Goal: Task Accomplishment & Management: Use online tool/utility

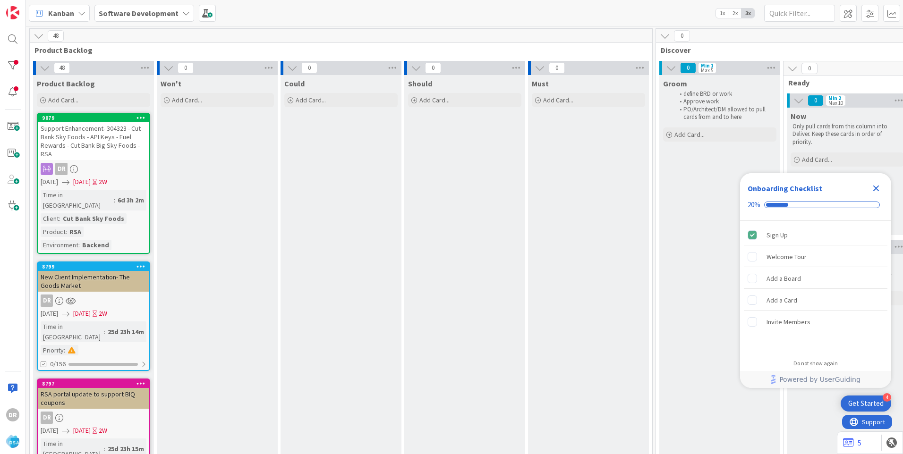
click at [875, 186] on icon "Close Checklist" at bounding box center [875, 188] width 11 height 11
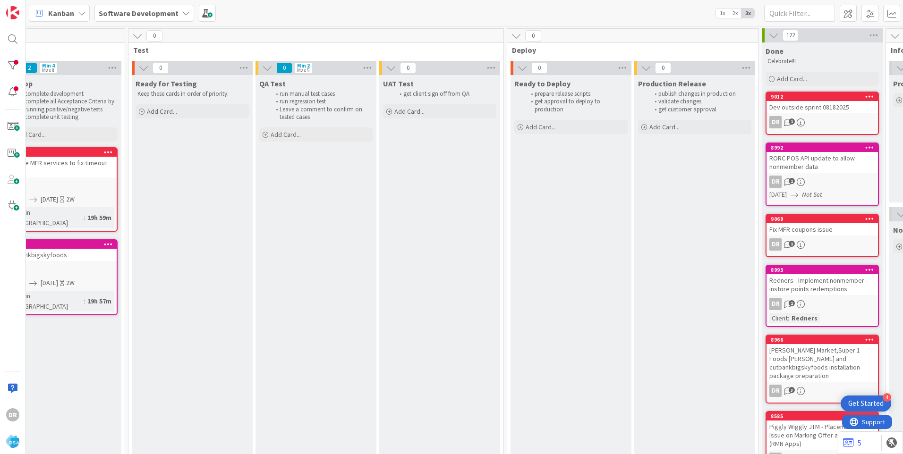
scroll to position [0, 1460]
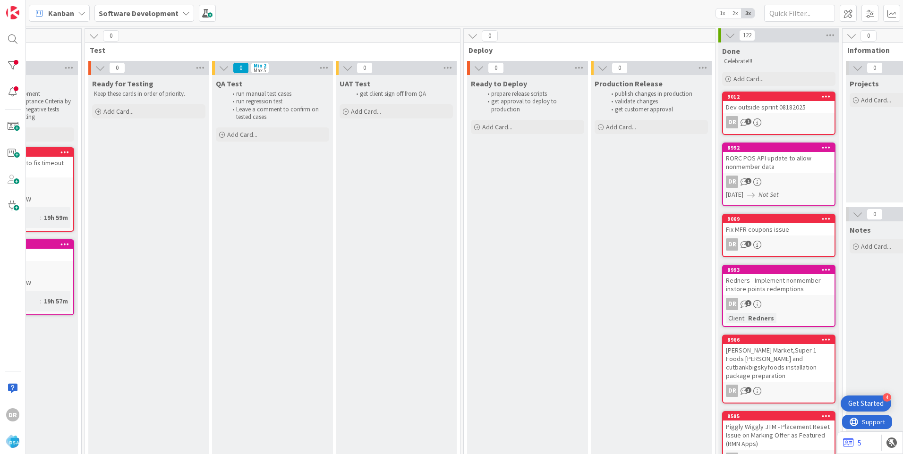
click at [777, 110] on div "Dev outside sprint 08182025" at bounding box center [778, 107] width 111 height 12
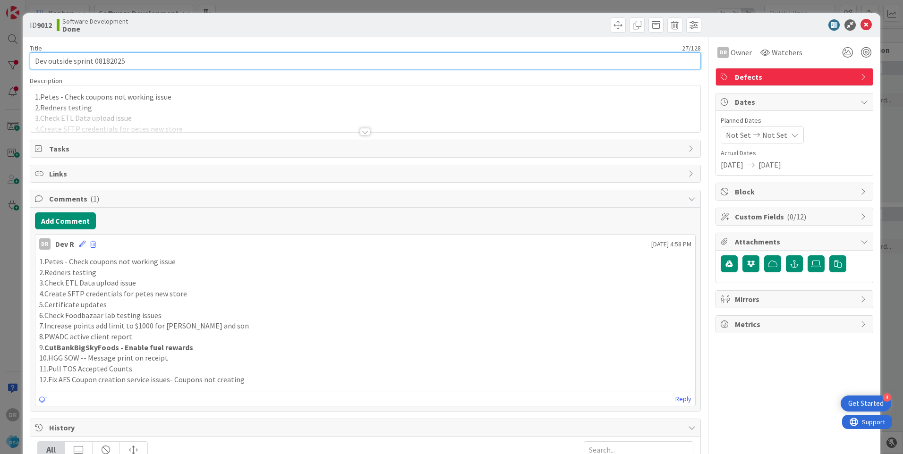
click at [134, 61] on input "Dev outside sprint 08182025" at bounding box center [365, 60] width 671 height 17
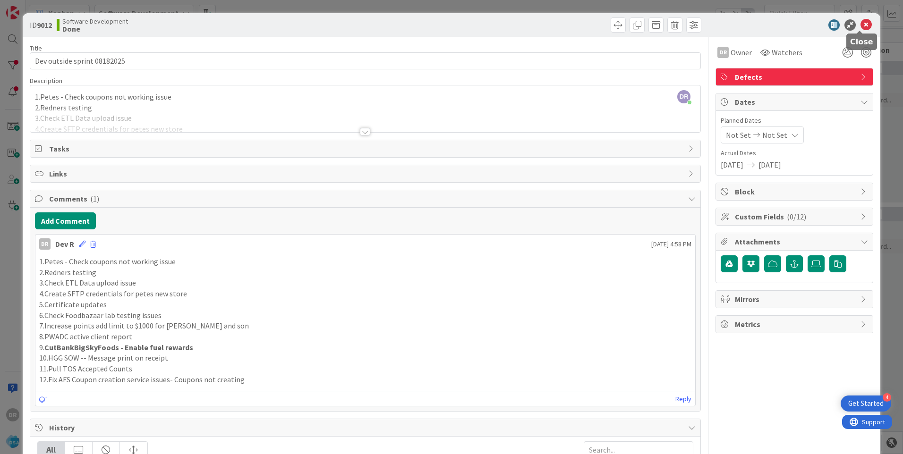
click at [861, 25] on icon at bounding box center [866, 24] width 11 height 11
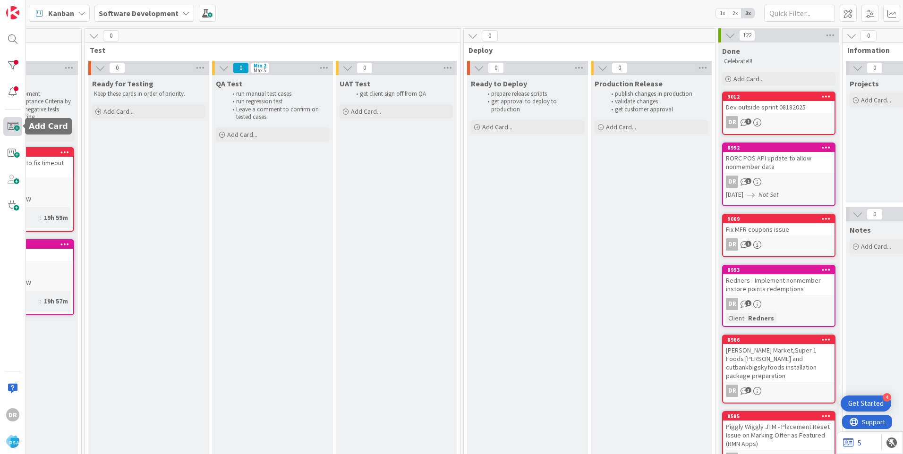
click at [12, 126] on span at bounding box center [12, 126] width 19 height 19
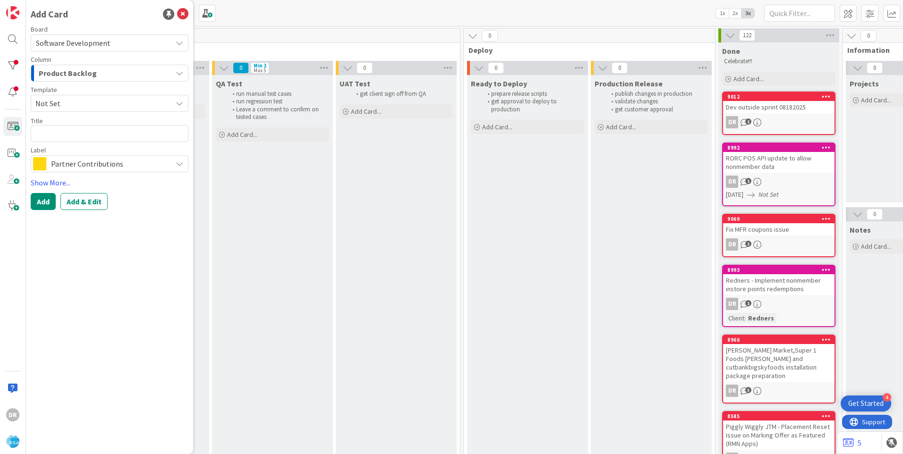
click at [113, 77] on div "Product Backlog" at bounding box center [104, 73] width 136 height 15
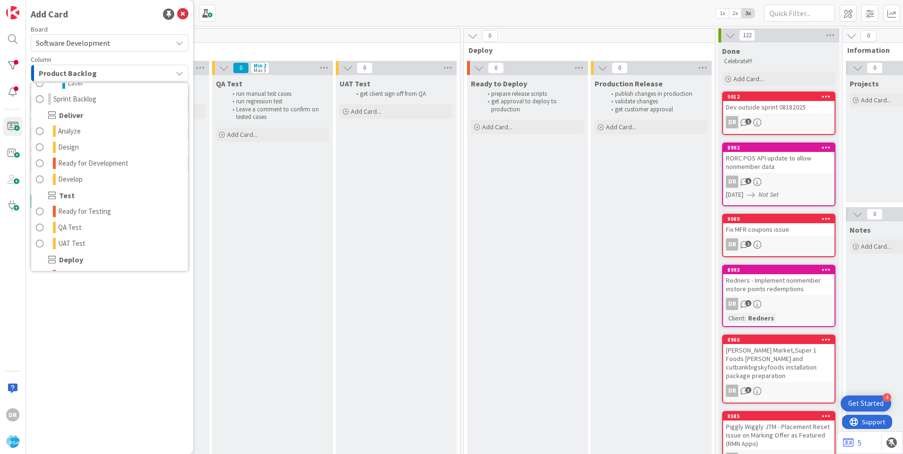
scroll to position [189, 0]
click at [78, 158] on span "Develop" at bounding box center [70, 162] width 25 height 11
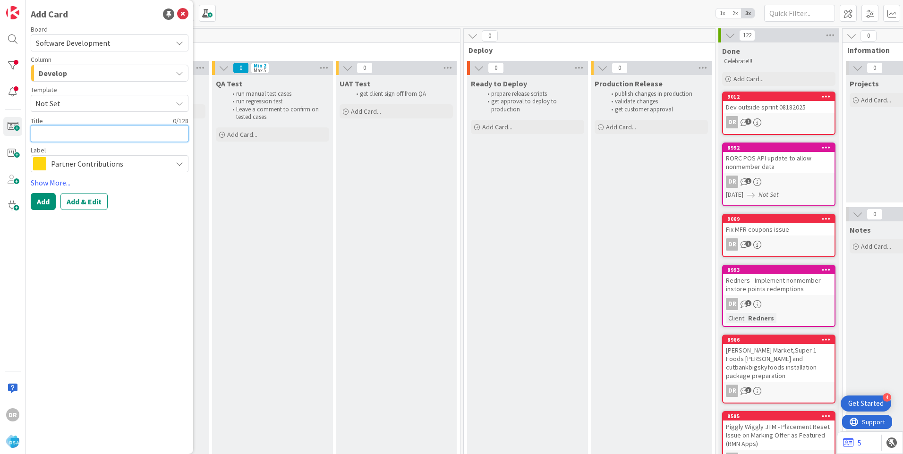
click at [70, 131] on textarea at bounding box center [110, 133] width 158 height 17
paste textarea "Dev outside sprint 08182025"
type textarea "x"
type textarea "Dev outside sprint 08182025"
click at [102, 133] on textarea "Dev outside sprint 08182025" at bounding box center [110, 133] width 158 height 17
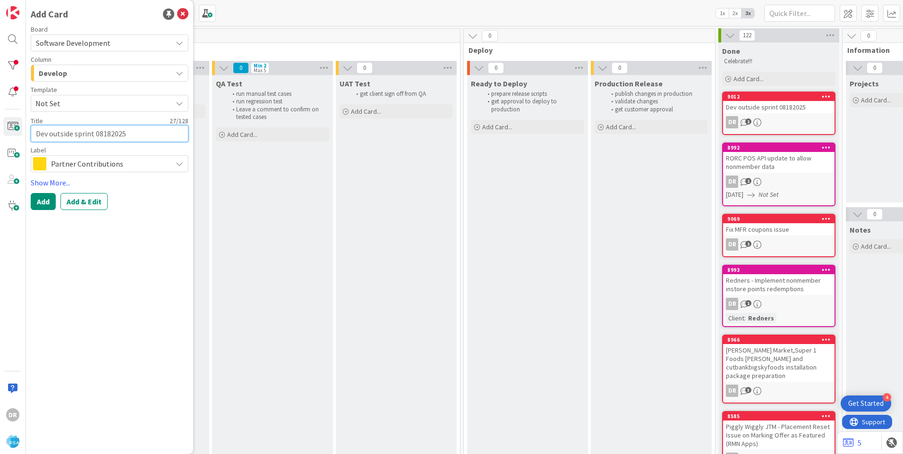
type textarea "x"
type textarea "Dev outside sprint 0182025"
type textarea "x"
type textarea "Dev outside sprint 09182025"
type textarea "x"
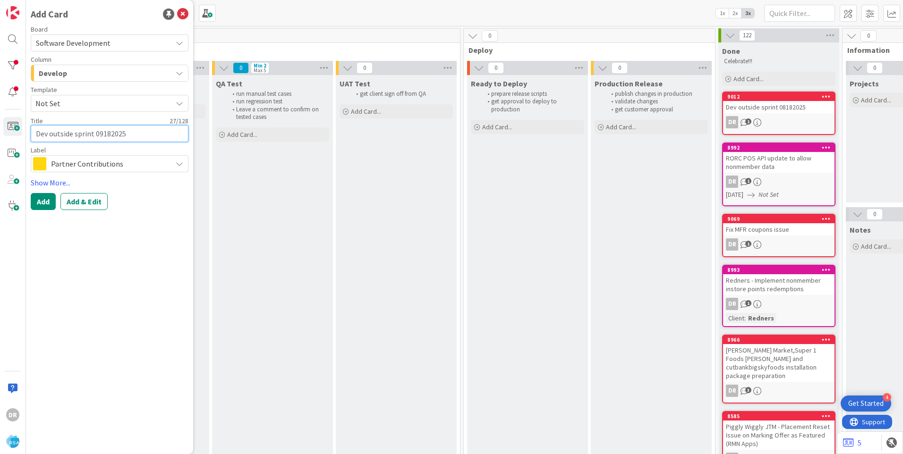
type textarea "Dev outside sprint 0912025"
type textarea "x"
type textarea "Dev outside sprint 092025"
type textarea "x"
type textarea "Dev outside sprint 0902025"
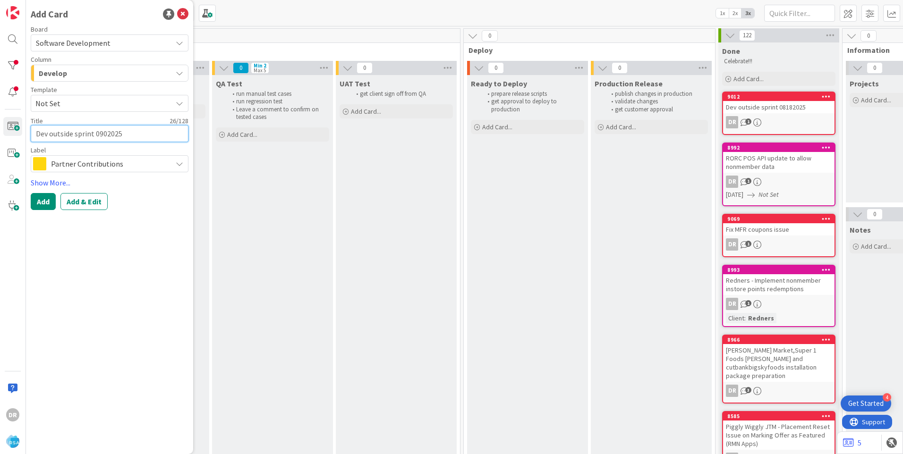
type textarea "x"
type textarea "Dev outside sprint 09022025"
click at [106, 161] on span "Partner Contributions" at bounding box center [109, 163] width 116 height 13
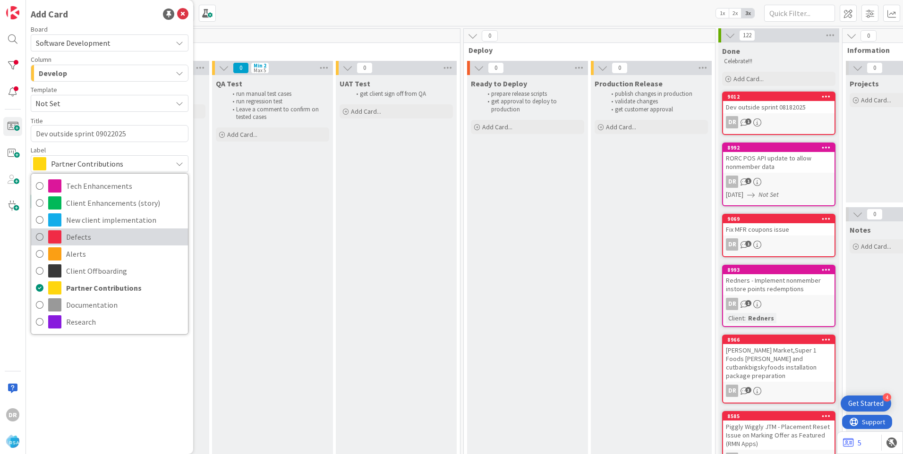
click at [42, 236] on icon at bounding box center [40, 237] width 8 height 14
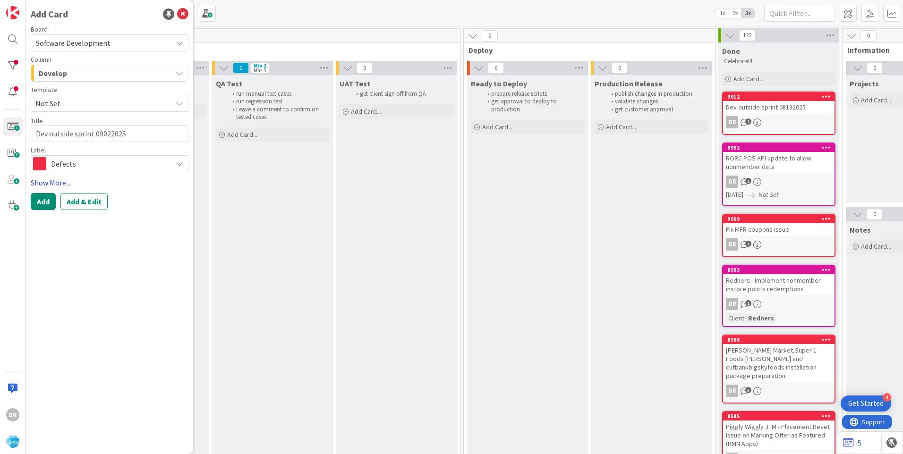
click at [56, 184] on link "Show More..." at bounding box center [110, 182] width 158 height 11
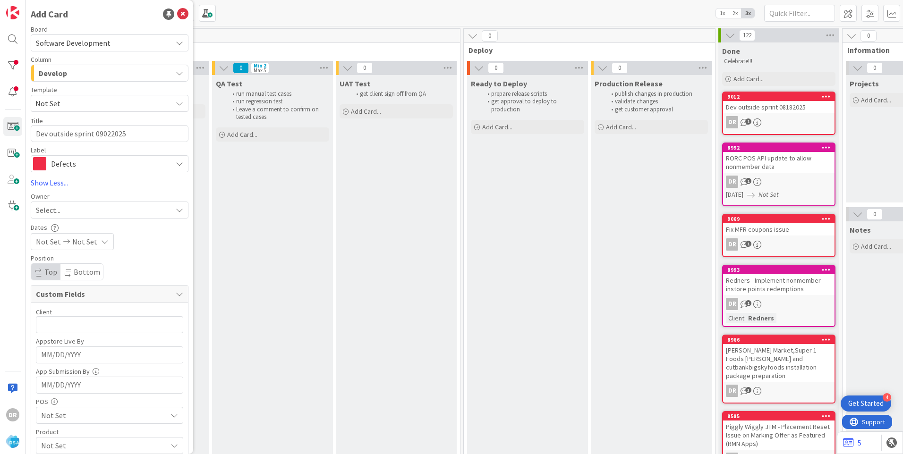
click at [60, 213] on span "Select..." at bounding box center [48, 210] width 25 height 11
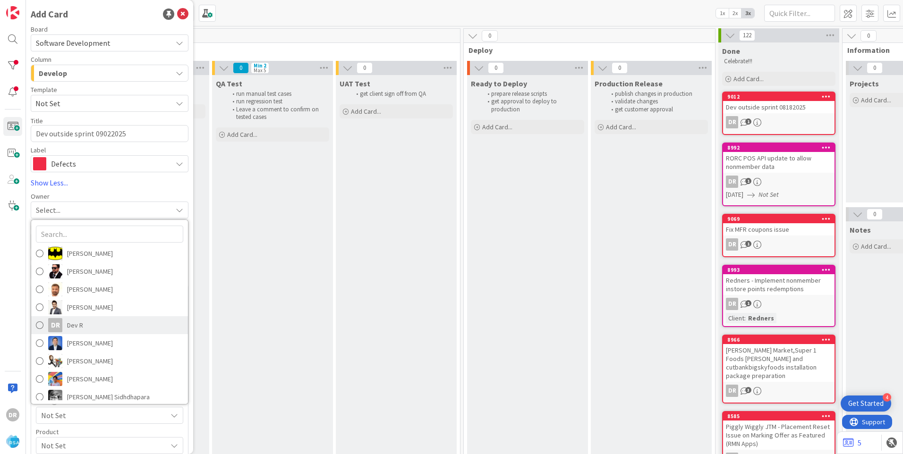
click at [69, 324] on span "Dev R" at bounding box center [75, 325] width 16 height 14
type textarea "x"
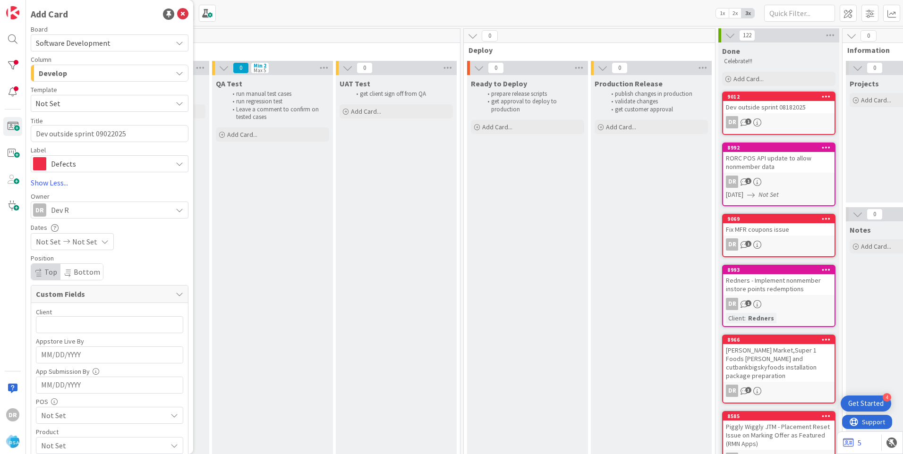
click at [49, 240] on span "Not Set" at bounding box center [48, 241] width 25 height 11
click at [84, 305] on td "2" at bounding box center [87, 306] width 18 height 18
type input "[DATE]"
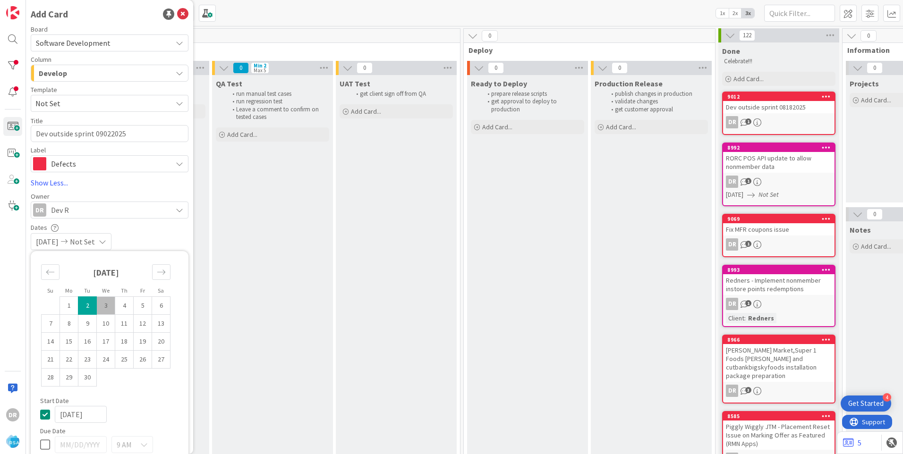
type textarea "x"
click at [140, 324] on td "12" at bounding box center [143, 324] width 18 height 18
type input "[DATE]"
type textarea "x"
click at [179, 236] on div "[DATE] [DATE]" at bounding box center [110, 241] width 158 height 17
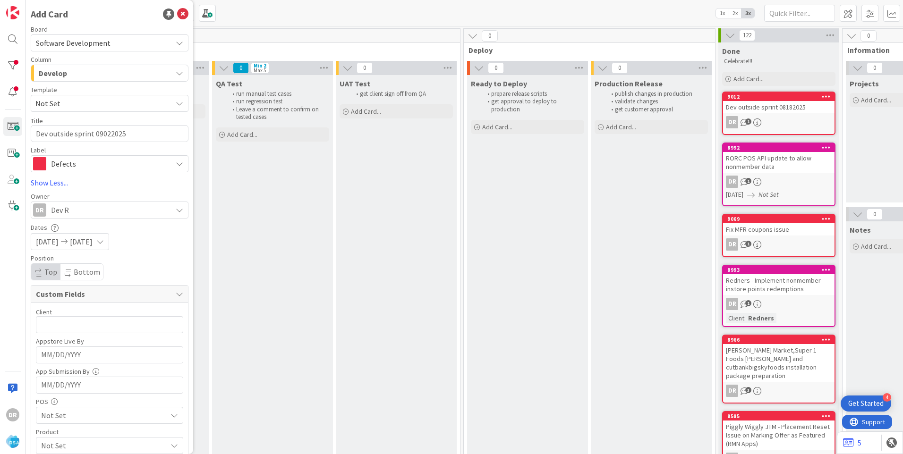
click at [59, 240] on span "[DATE]" at bounding box center [47, 241] width 23 height 11
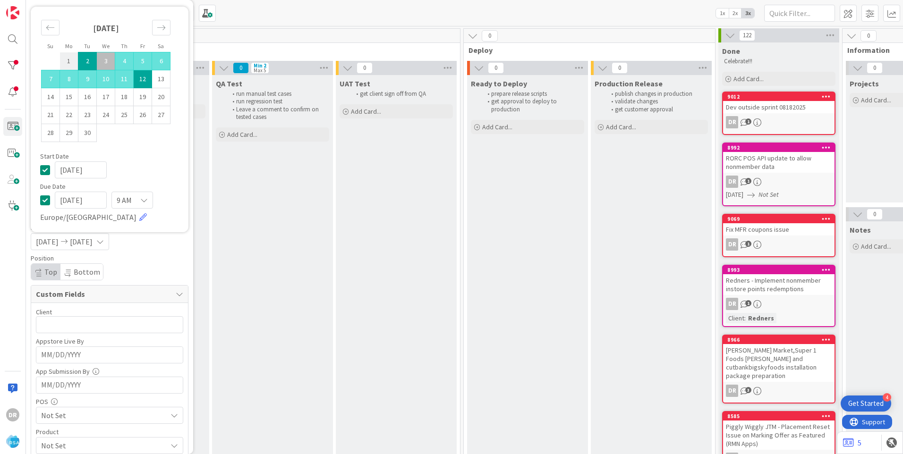
click at [69, 62] on td "1" at bounding box center [69, 61] width 18 height 18
type input "[DATE]"
click at [175, 170] on div "Su Mo Tu We Th Fr Sa [DATE] 1 2 3 4 5 6 7 8 9 10 11 12 13 14 15 16 17 18 19 20 …" at bounding box center [109, 119] width 148 height 216
click at [141, 79] on td "12" at bounding box center [143, 79] width 18 height 18
type textarea "x"
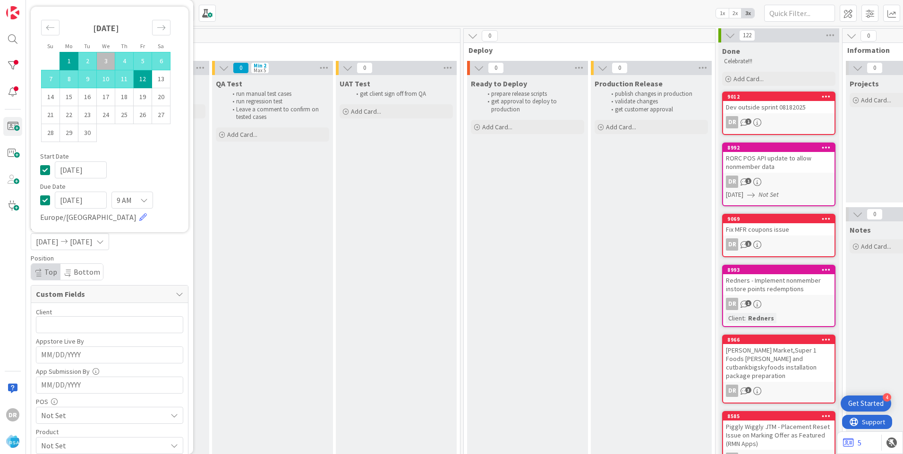
click at [141, 79] on td "12" at bounding box center [143, 79] width 18 height 18
type input "[DATE]"
type textarea "x"
click at [69, 61] on td "1" at bounding box center [69, 61] width 18 height 18
type input "[DATE]"
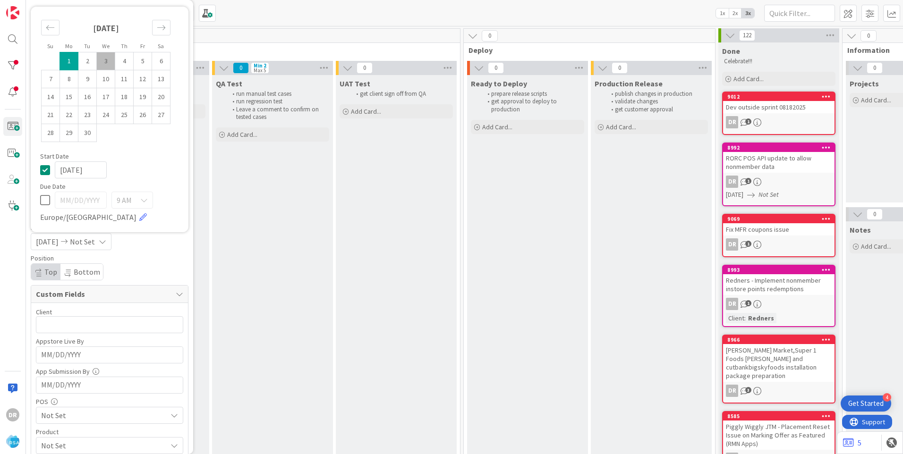
type textarea "x"
click at [145, 81] on td "12" at bounding box center [143, 79] width 18 height 18
type input "[DATE]"
click at [164, 262] on div "Position Top Bottom" at bounding box center [110, 268] width 158 height 26
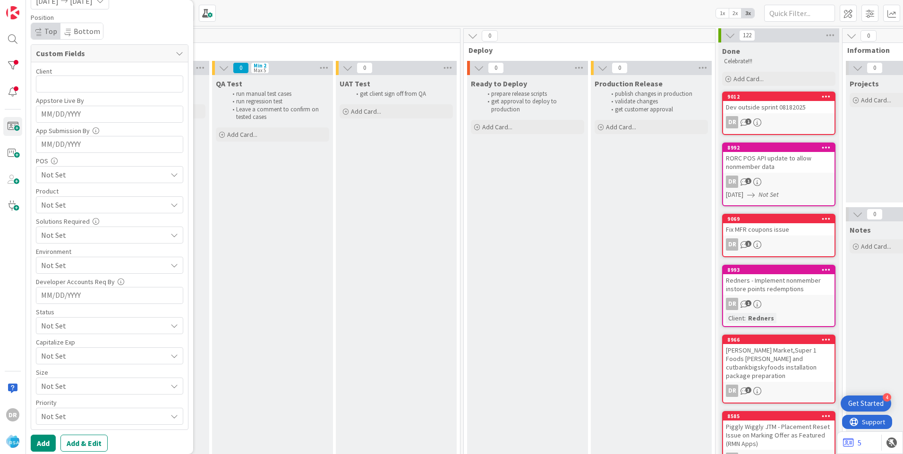
scroll to position [246, 0]
click at [46, 436] on button "Add" at bounding box center [43, 438] width 25 height 17
type textarea "x"
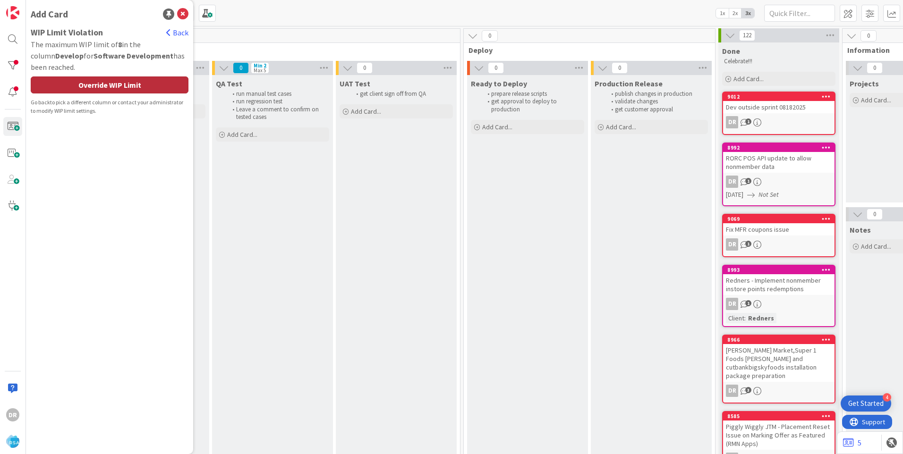
click at [135, 81] on div "Override WIP Limit" at bounding box center [110, 85] width 158 height 17
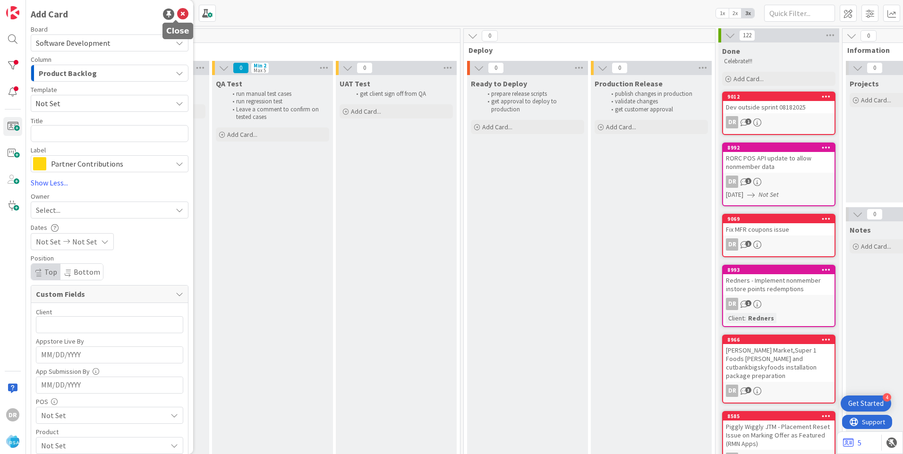
click at [177, 10] on icon at bounding box center [182, 14] width 11 height 11
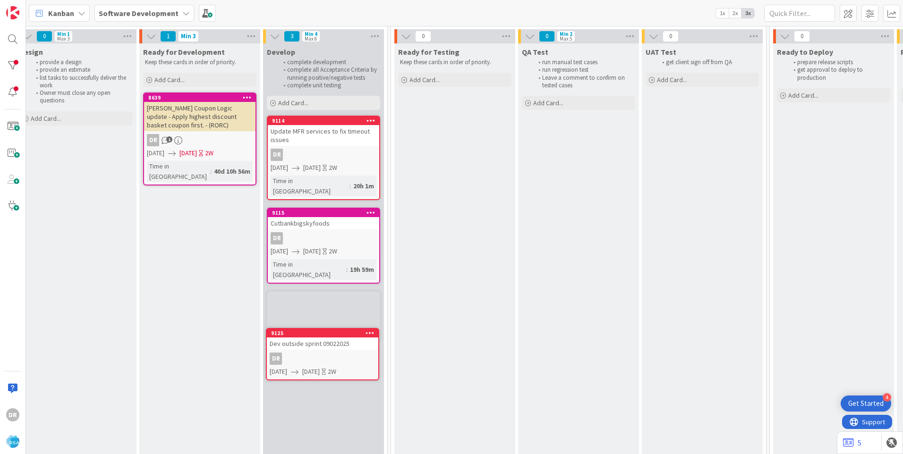
scroll to position [46, 1154]
